Goal: Transaction & Acquisition: Download file/media

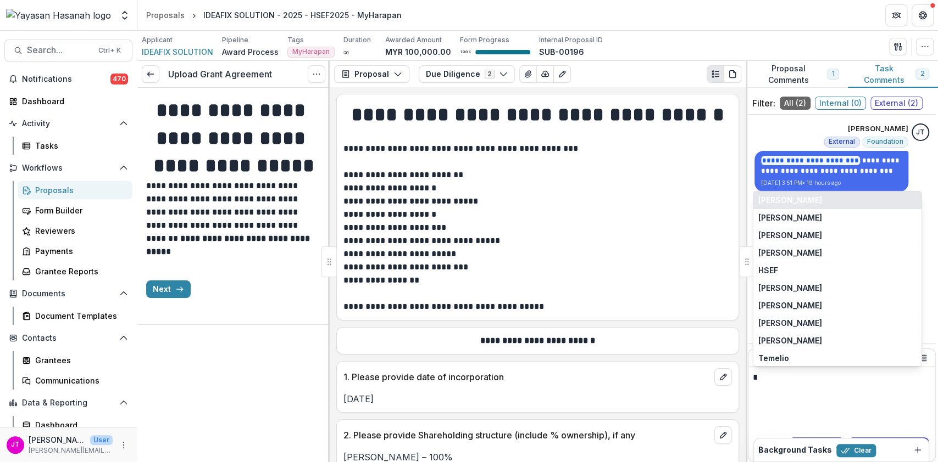
click at [866, 197] on button "[PERSON_NAME]" at bounding box center [837, 201] width 168 height 18
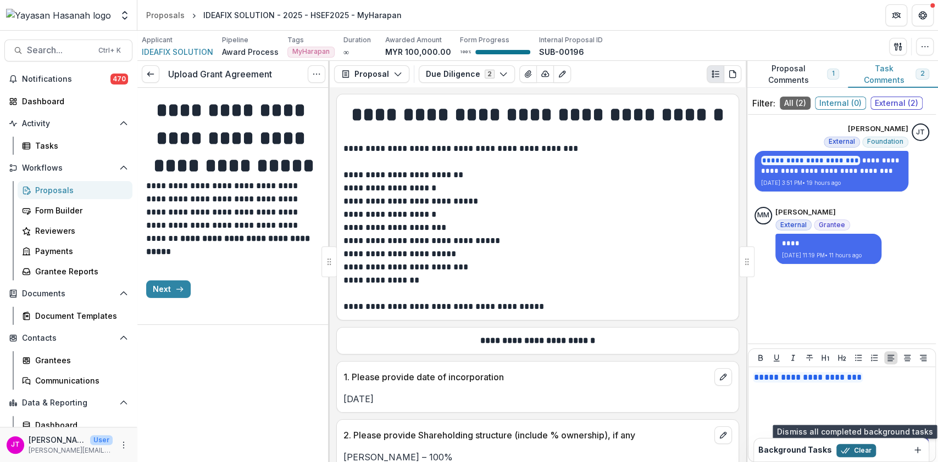
click at [850, 447] on button "Clear" at bounding box center [856, 450] width 40 height 13
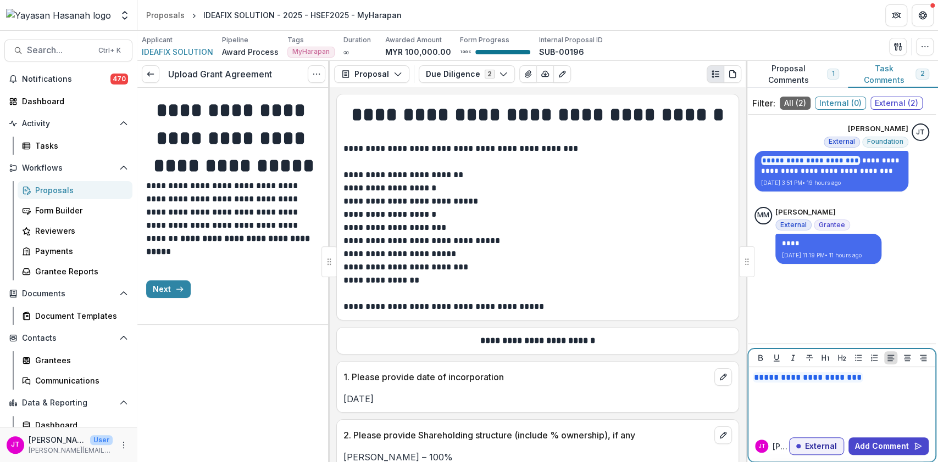
click at [896, 398] on div "**********" at bounding box center [841, 399] width 178 height 55
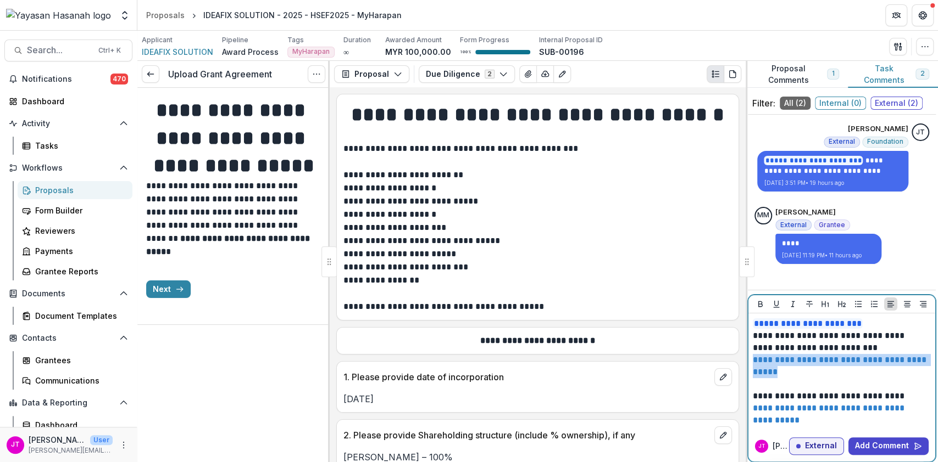
drag, startPoint x: 829, startPoint y: 371, endPoint x: 750, endPoint y: 360, distance: 80.4
click at [750, 360] on div "**********" at bounding box center [841, 373] width 187 height 118
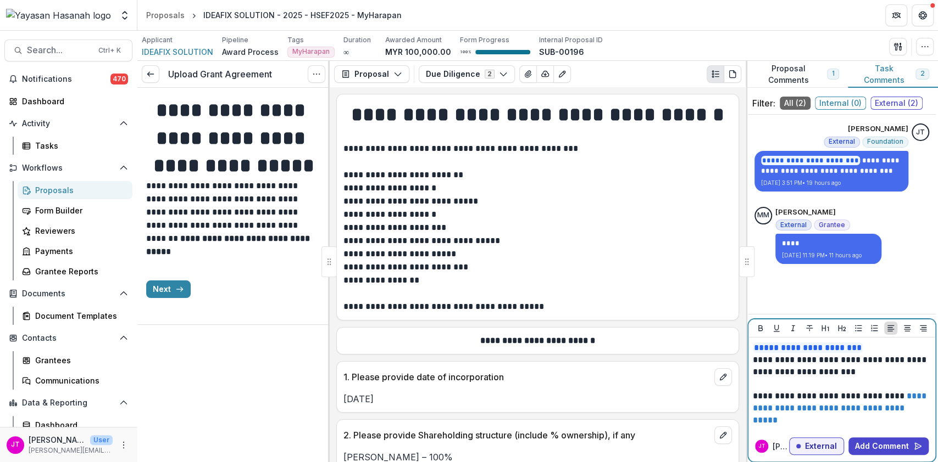
click at [776, 394] on p "**********" at bounding box center [841, 409] width 178 height 36
click at [883, 452] on button "Add Comment" at bounding box center [888, 447] width 80 height 18
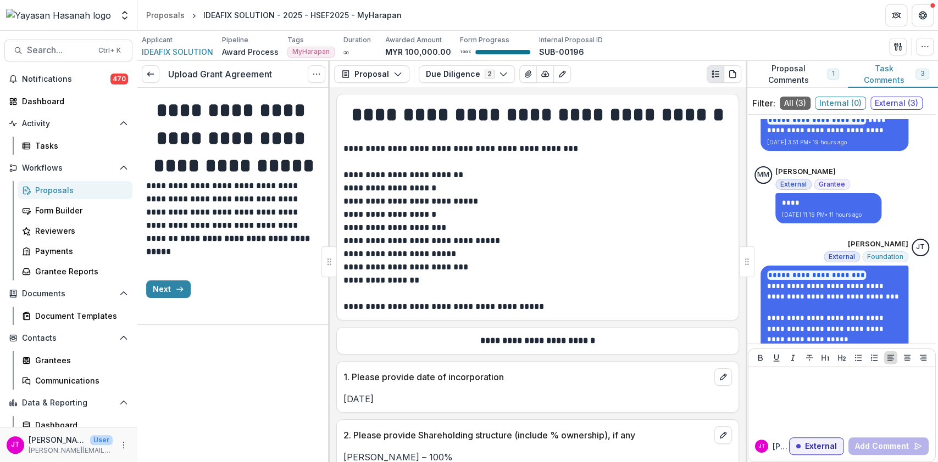
scroll to position [62, 0]
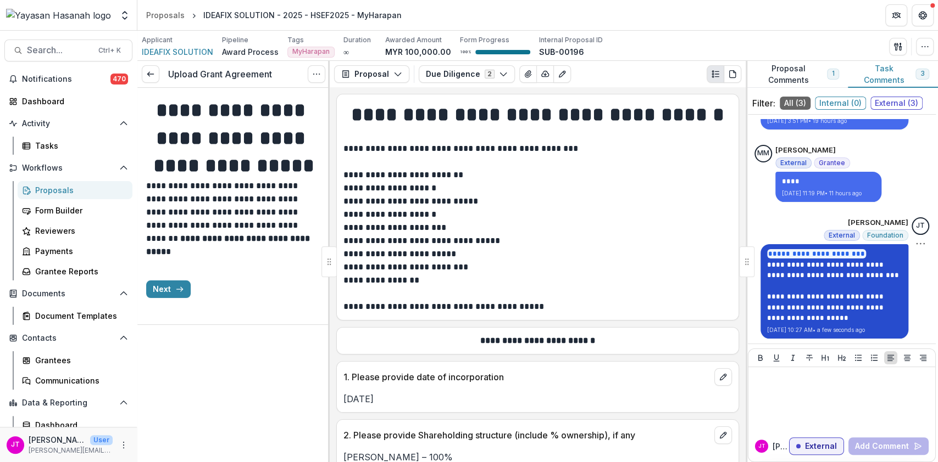
click at [811, 316] on link "**********" at bounding box center [826, 313] width 119 height 18
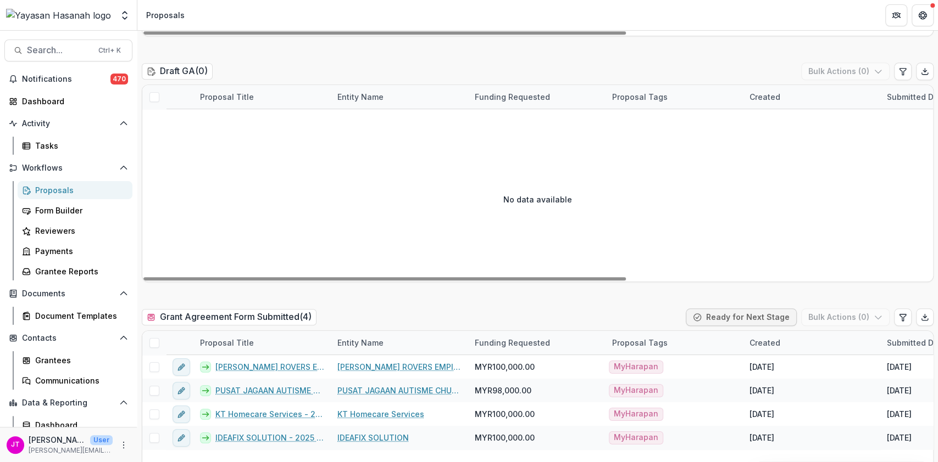
scroll to position [805, 0]
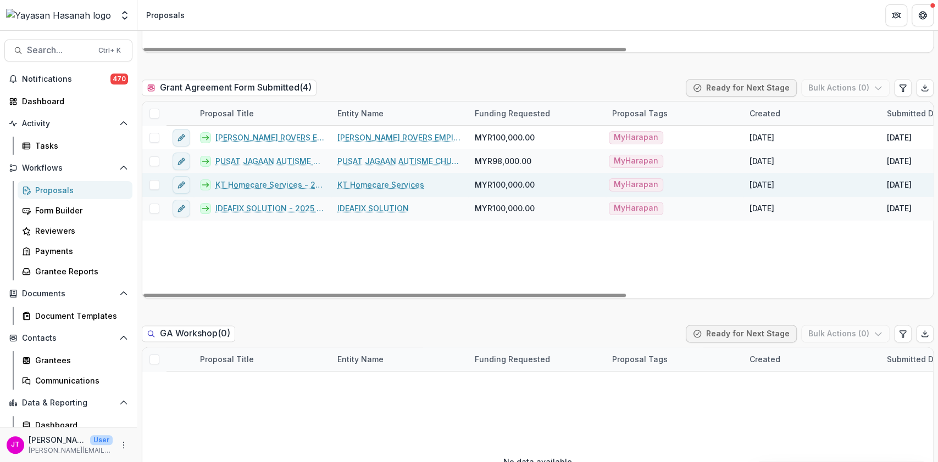
click at [265, 188] on link "KT Homecare Services - 2025 - HSEF2025 - [GEOGRAPHIC_DATA]" at bounding box center [269, 185] width 109 height 12
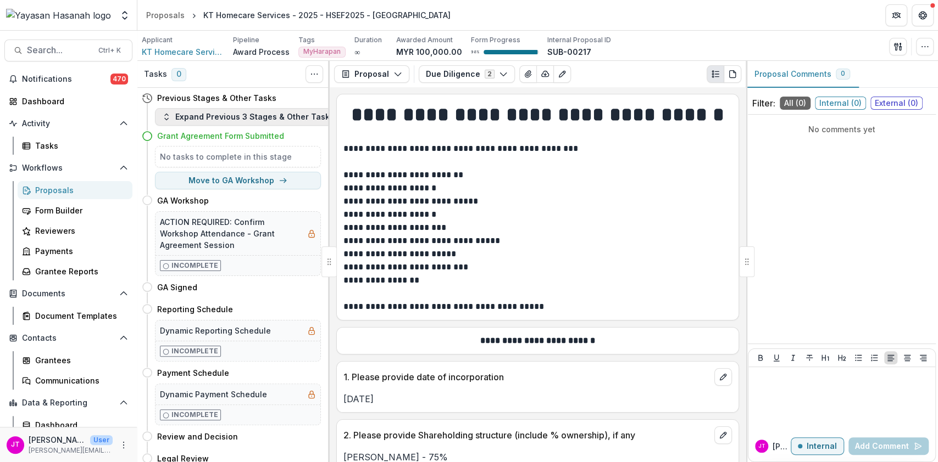
click at [210, 120] on button "Expand Previous 3 Stages & Other Tasks" at bounding box center [248, 117] width 186 height 18
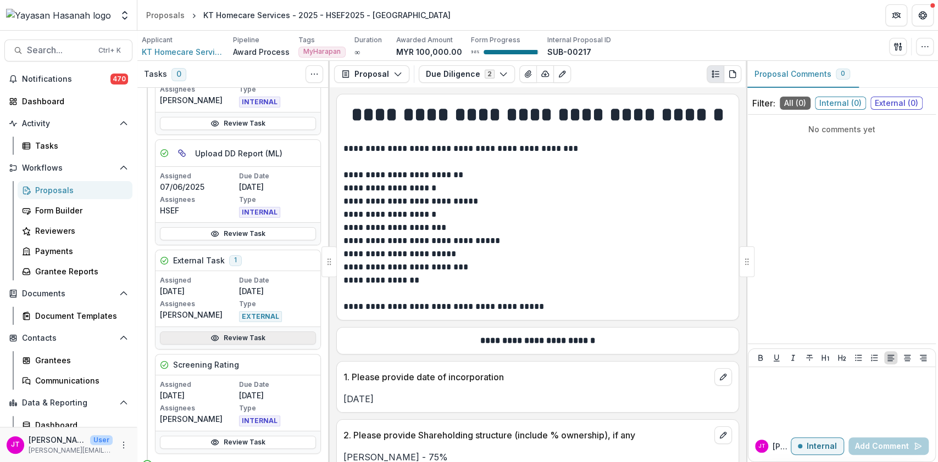
scroll to position [146, 0]
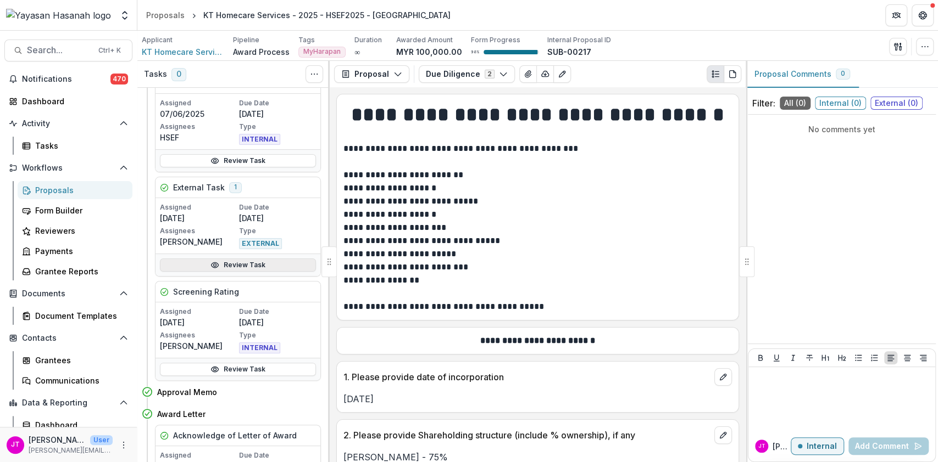
click at [250, 259] on link "Review Task" at bounding box center [238, 265] width 156 height 13
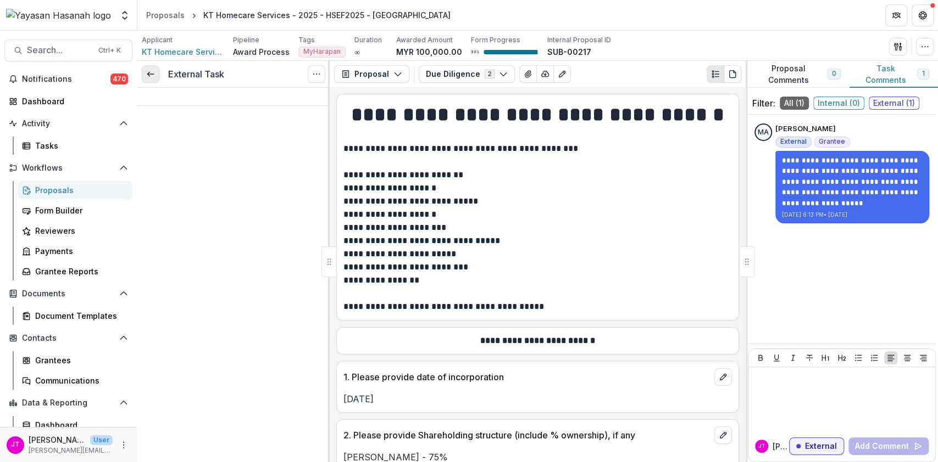
click at [151, 70] on icon at bounding box center [150, 74] width 9 height 9
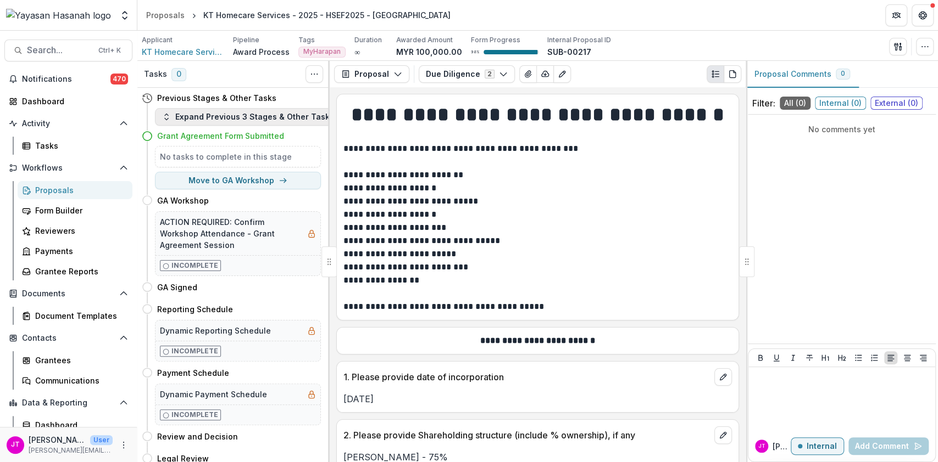
click at [241, 112] on button "Expand Previous 3 Stages & Other Tasks" at bounding box center [248, 117] width 186 height 18
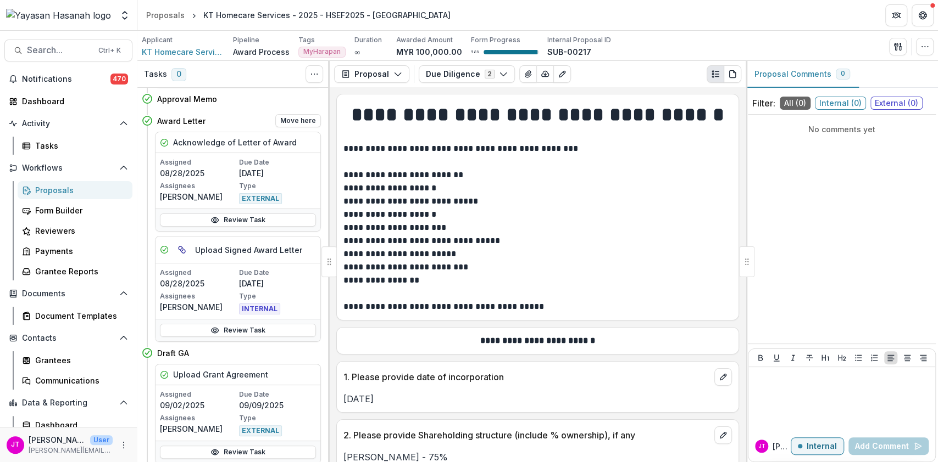
scroll to position [512, 0]
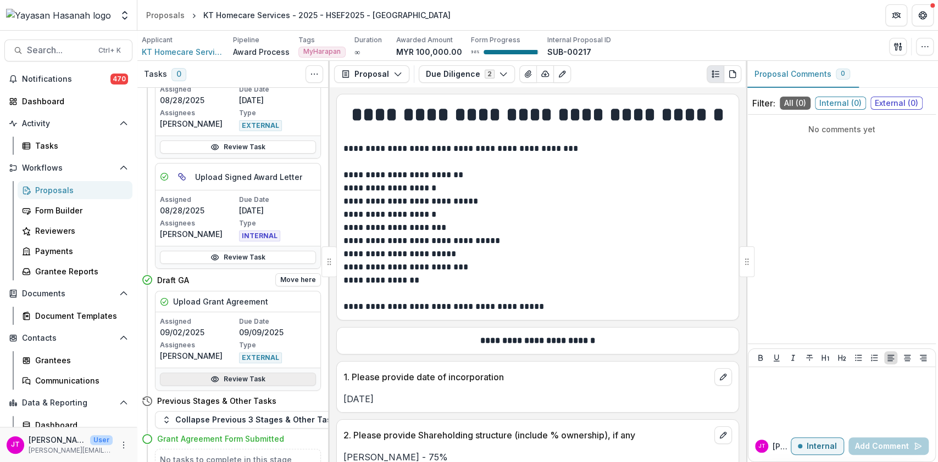
click at [235, 380] on link "Review Task" at bounding box center [238, 379] width 156 height 13
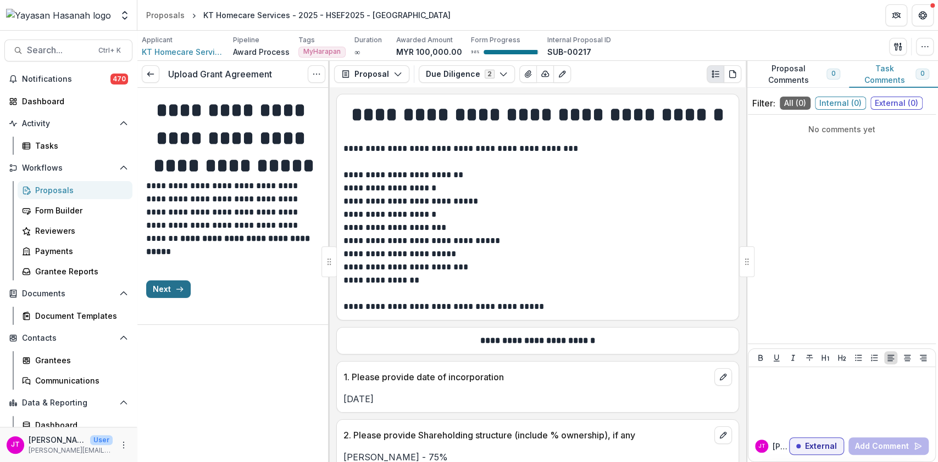
click at [166, 298] on button "Next" at bounding box center [168, 290] width 44 height 18
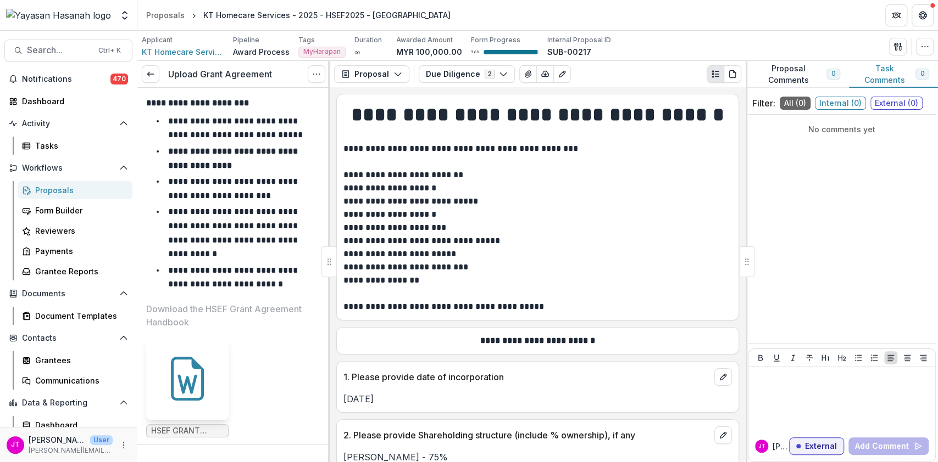
scroll to position [271, 0]
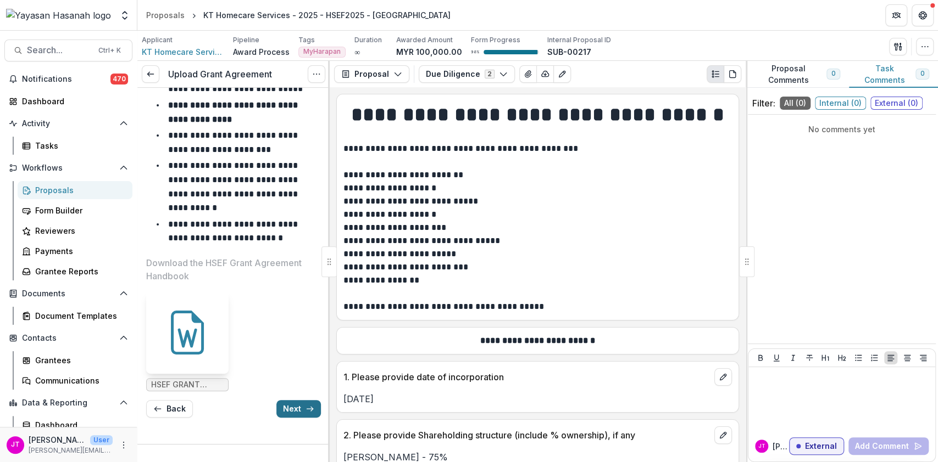
click at [294, 415] on button "Next" at bounding box center [298, 409] width 44 height 18
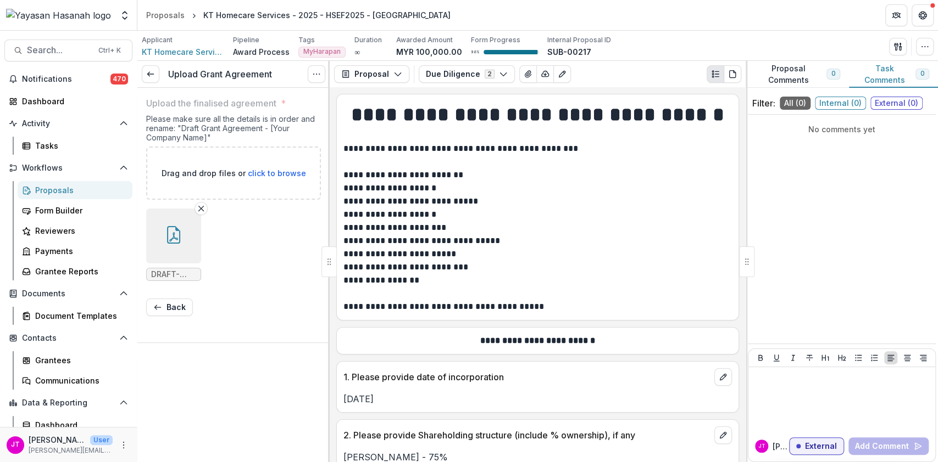
click at [160, 271] on span "DRAFT-HSEF Grant Agreement Cat I - KT Homecare Services.pdf" at bounding box center [173, 274] width 45 height 9
click at [185, 237] on button "button" at bounding box center [173, 236] width 55 height 55
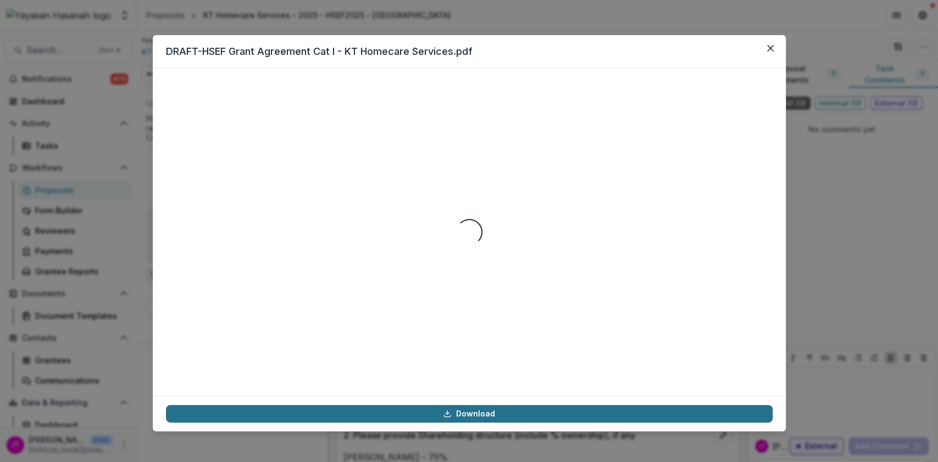
click at [516, 411] on link "Download" at bounding box center [469, 414] width 606 height 18
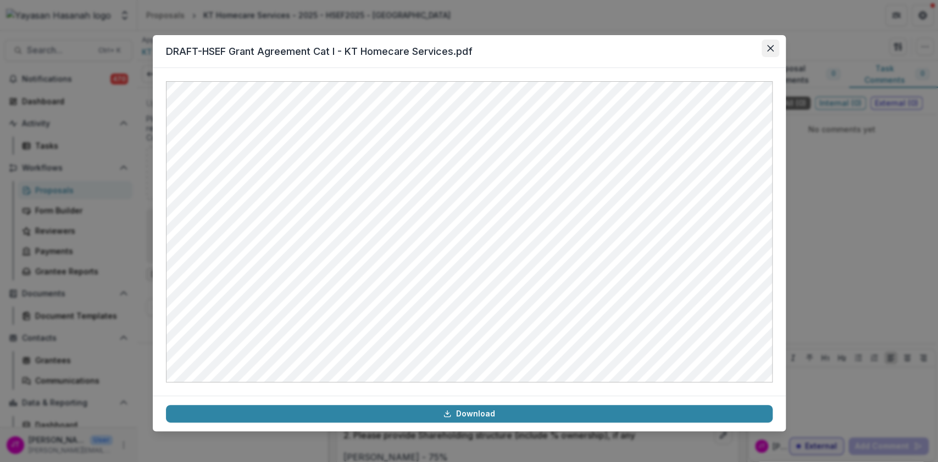
click at [767, 48] on icon "Close" at bounding box center [770, 48] width 7 height 7
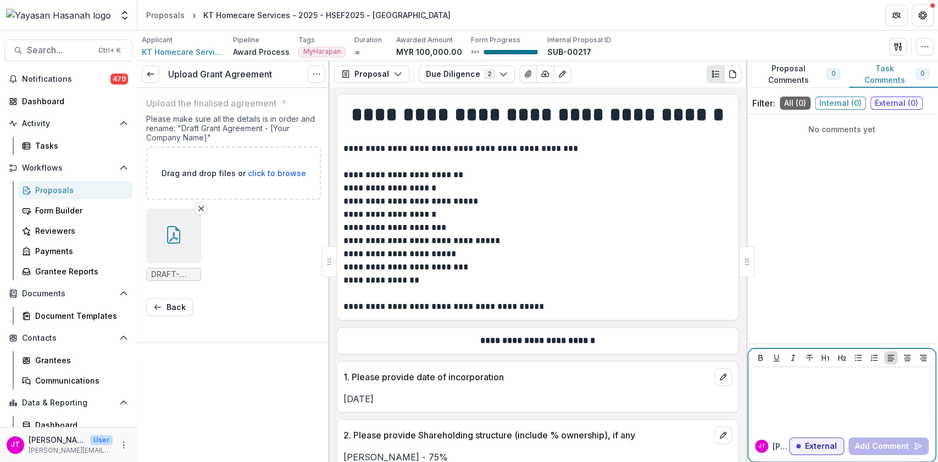
click at [834, 410] on div at bounding box center [841, 399] width 178 height 55
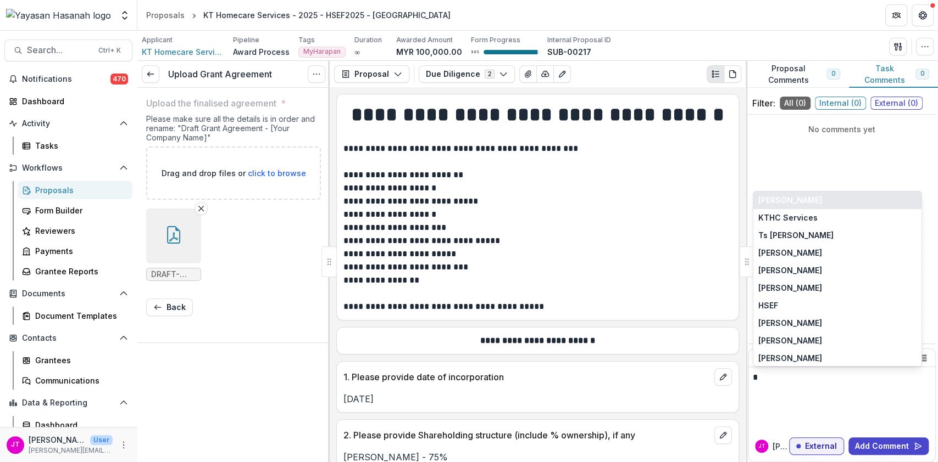
click at [822, 200] on button "[PERSON_NAME]" at bounding box center [837, 201] width 168 height 18
